Goal: Entertainment & Leisure: Consume media (video, audio)

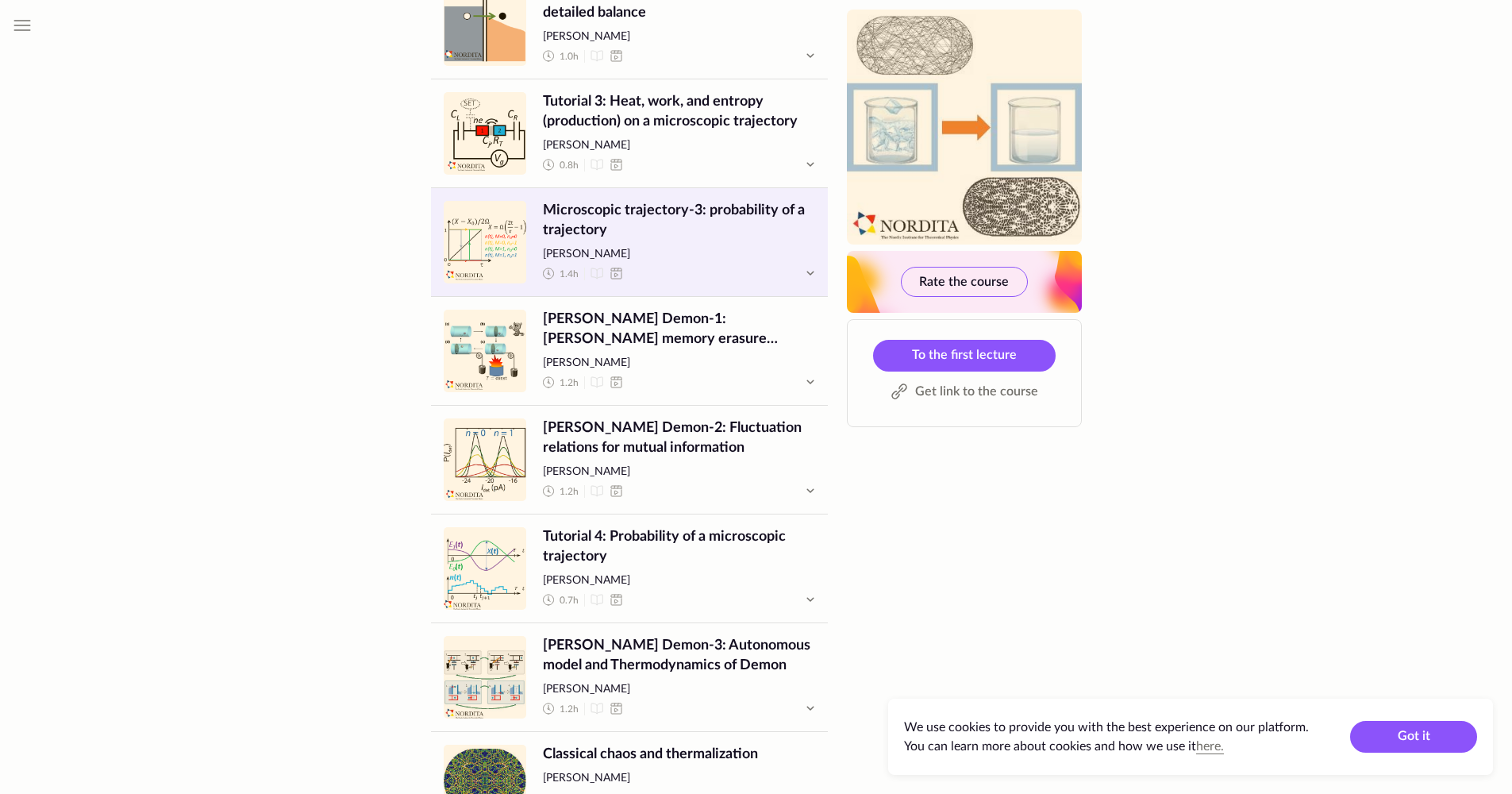
scroll to position [1899, 0]
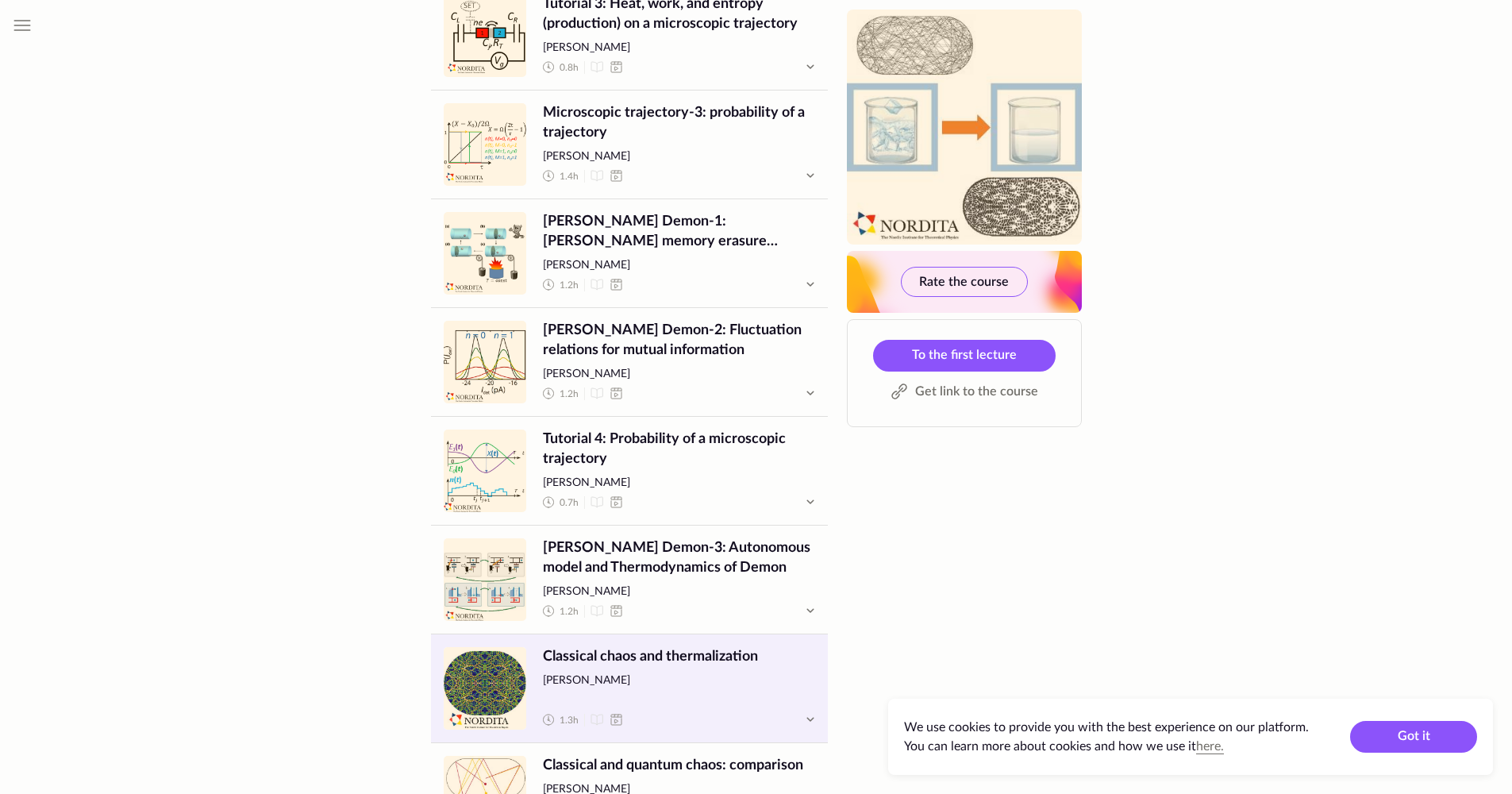
click at [672, 659] on span "Classical chaos and thermalization" at bounding box center [678, 656] width 272 height 19
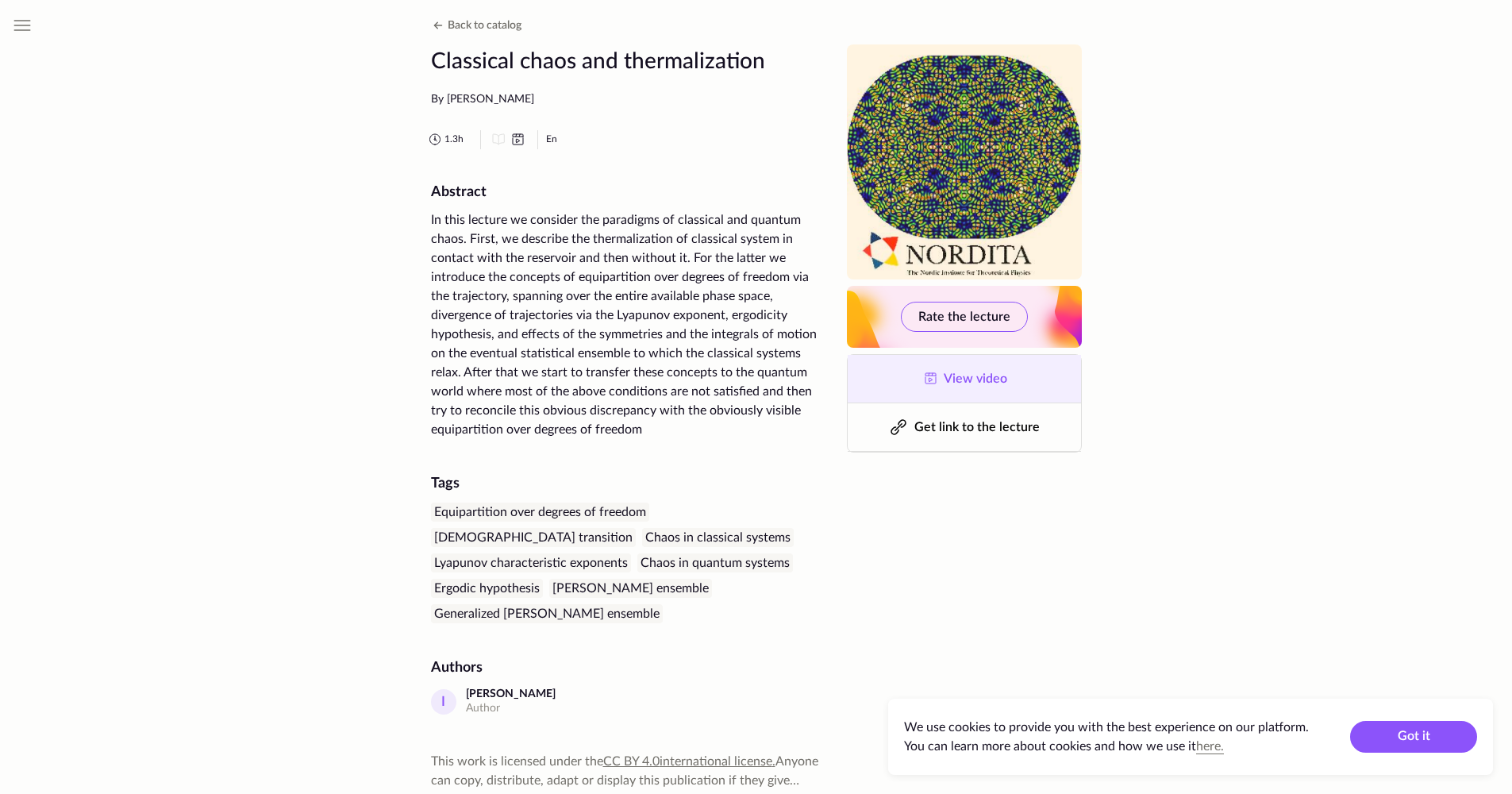
click at [965, 383] on span "View video" at bounding box center [976, 378] width 64 height 13
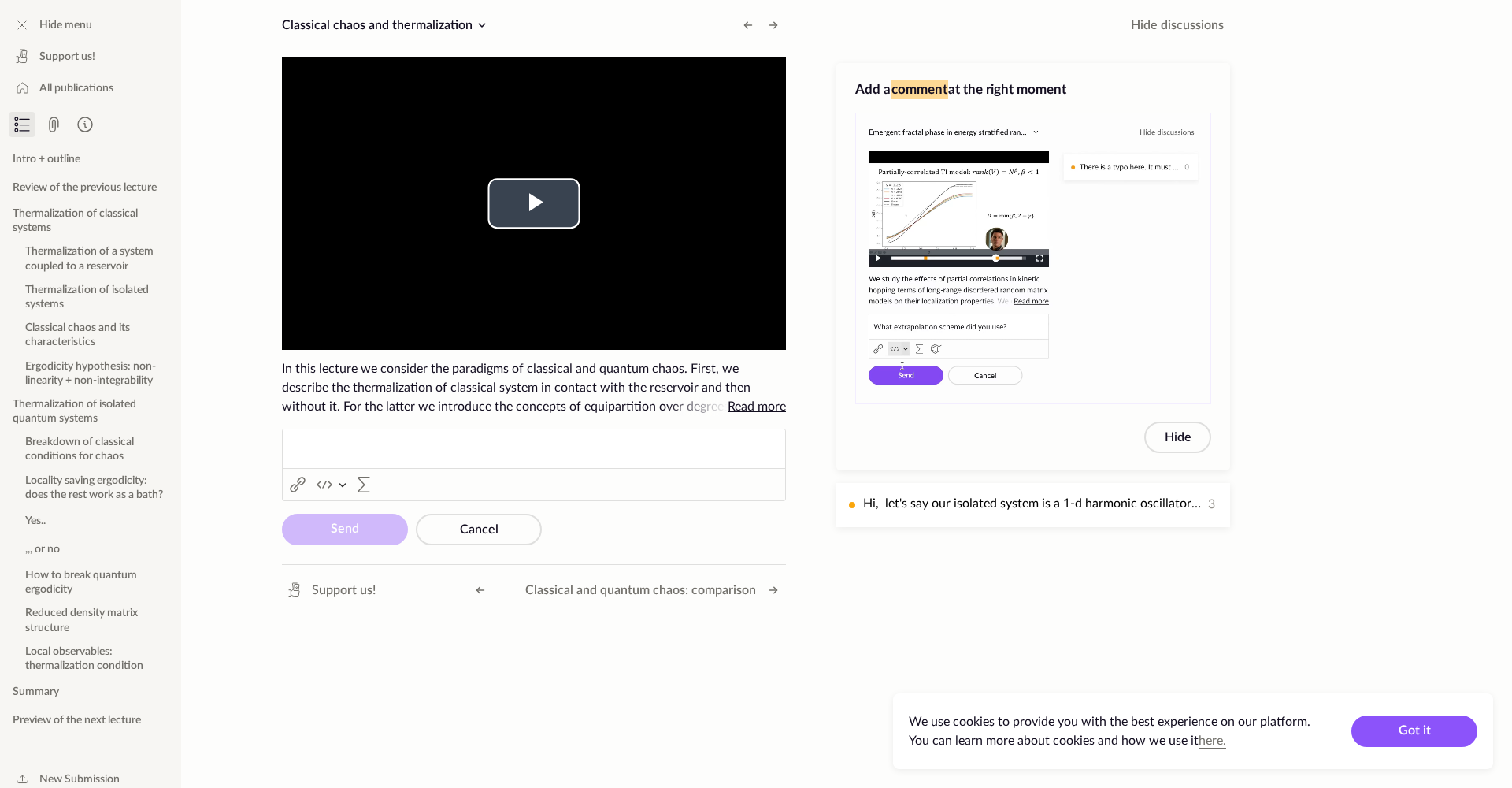
click at [534, 203] on span "Video Player" at bounding box center [534, 203] width 0 height 0
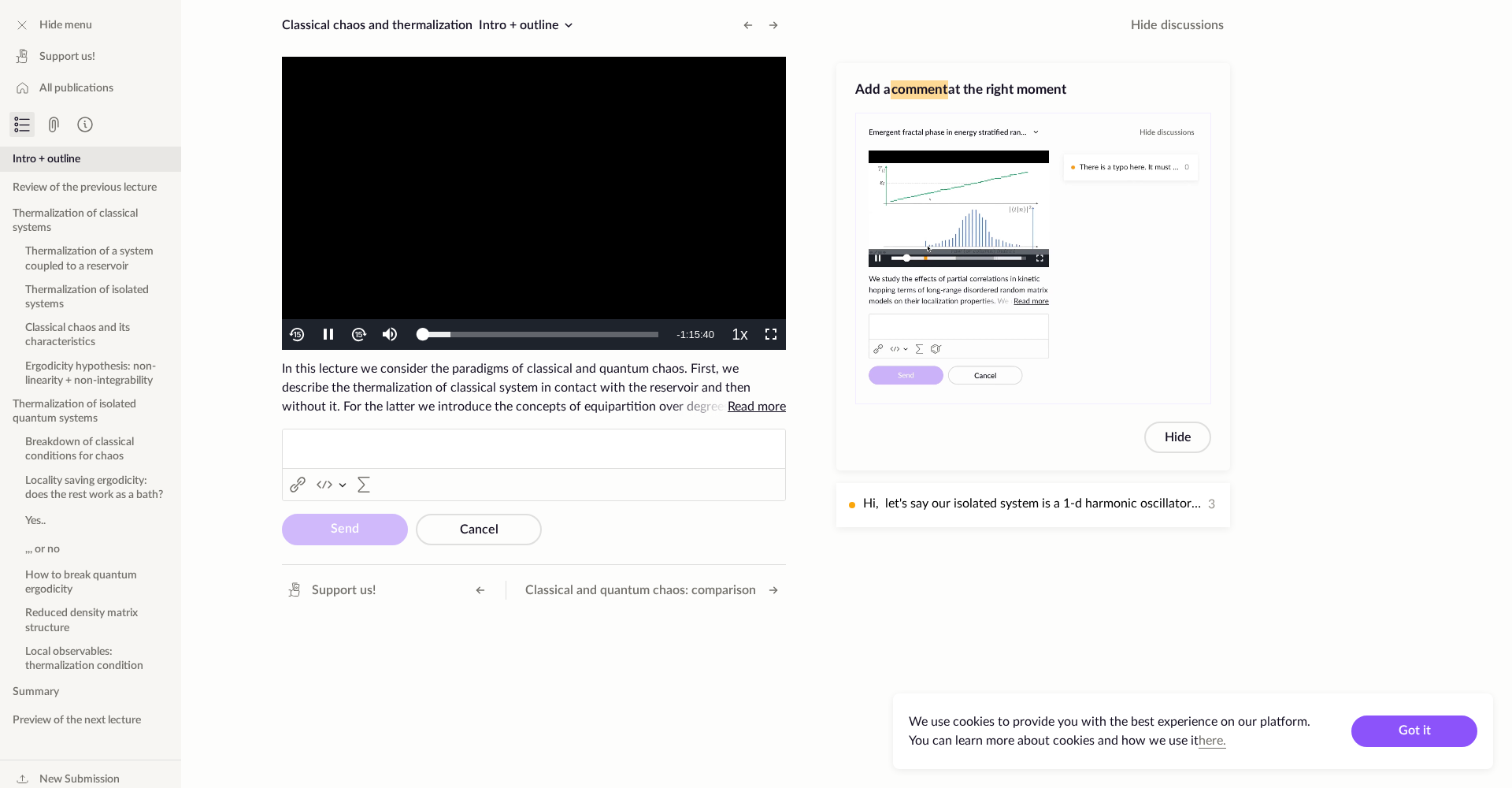
click at [771, 335] on span "Video Player" at bounding box center [771, 335] width 0 height 0
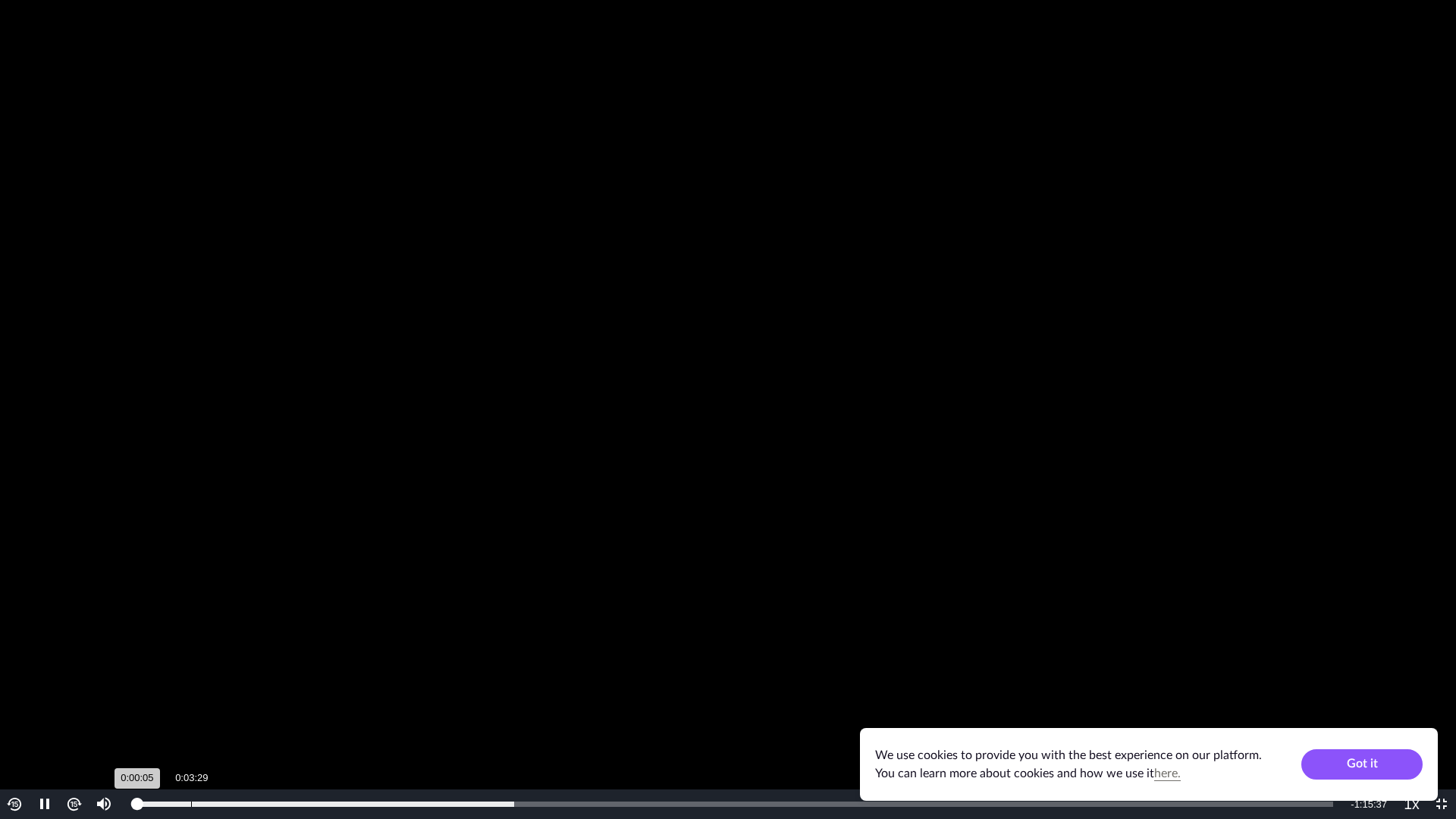
click at [191, 758] on div "Loaded : 31.57% 0:03:29 0:00:05" at bounding box center [734, 804] width 1198 height 6
click at [298, 758] on div "Loaded : 31.57% 0:10:15 0:10:14" at bounding box center [734, 804] width 1198 height 6
click at [420, 758] on div "Loaded : 45.16% 0:18:01 0:10:22" at bounding box center [738, 804] width 1221 height 30
click at [511, 758] on div "Loaded : 45.16% 0:23:34 0:23:32" at bounding box center [739, 804] width 1206 height 6
click at [596, 758] on div "Loaded : 48.39% 0:28:53 0:23:33" at bounding box center [739, 804] width 1206 height 6
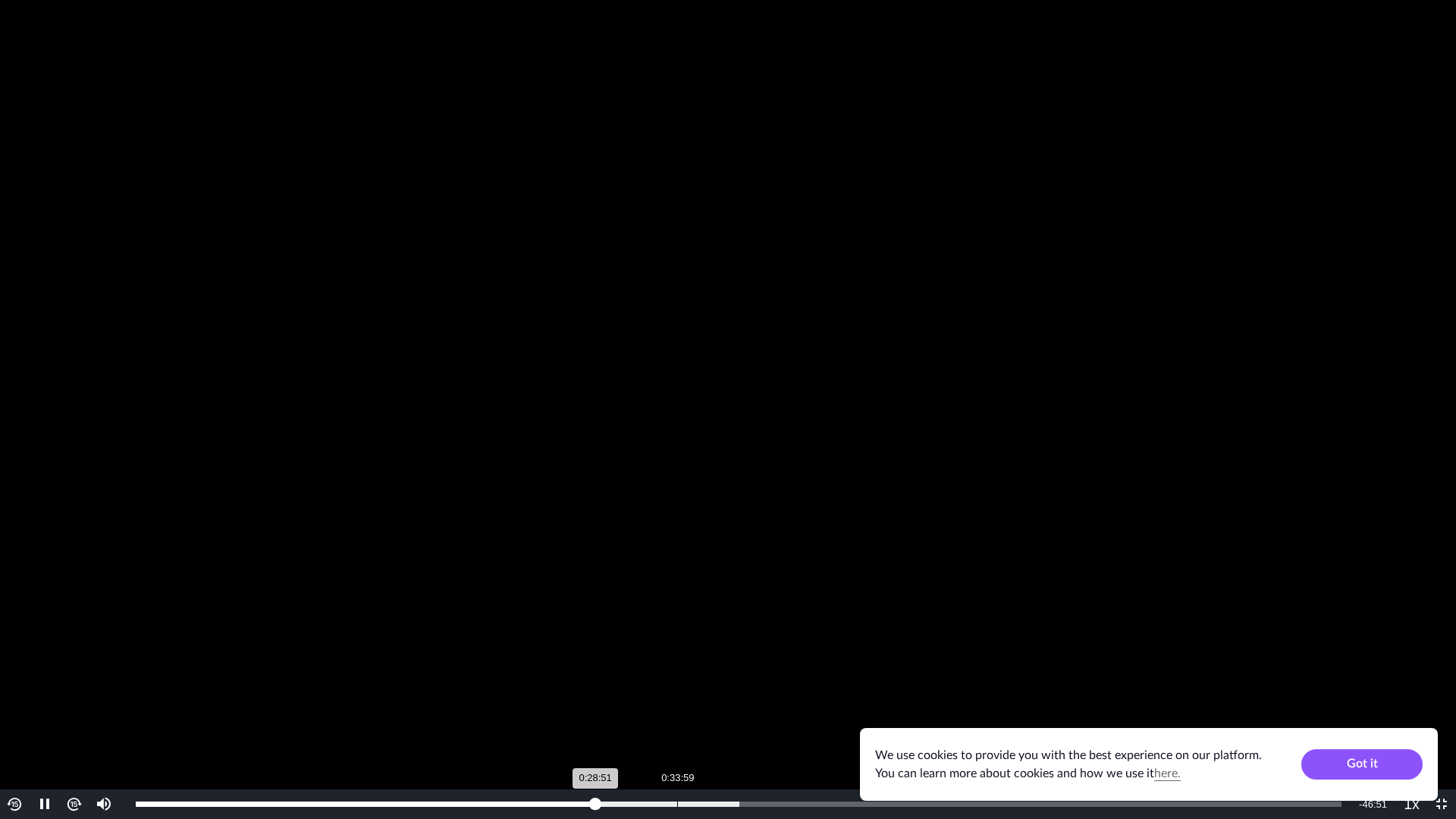
click at [677, 758] on div "Loaded : 50.07% 0:33:59 0:28:51" at bounding box center [738, 804] width 1221 height 30
click at [751, 758] on div "Loaded : 52.38% 0:38:36 0:33:56" at bounding box center [738, 804] width 1221 height 30
